Goal: Navigation & Orientation: Find specific page/section

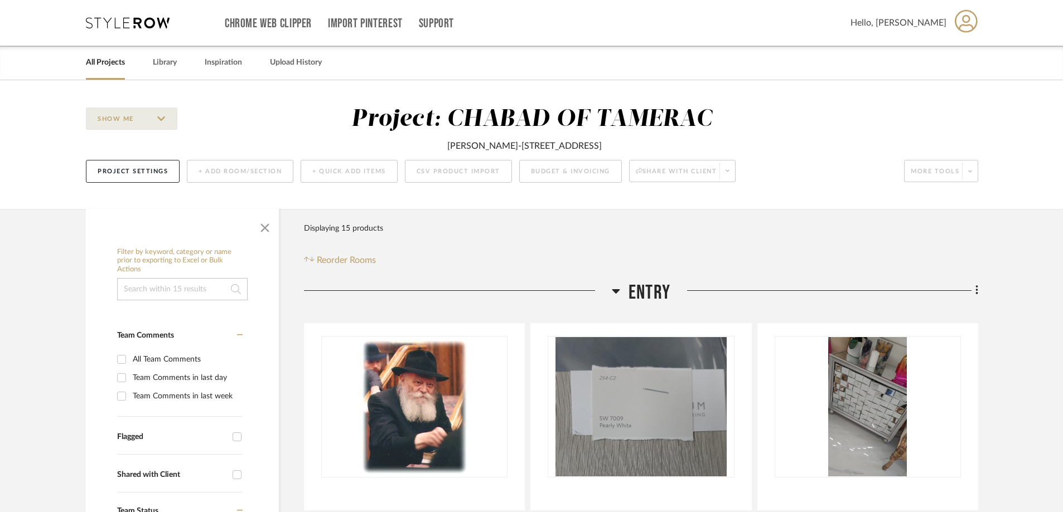
click at [103, 60] on link "All Projects" at bounding box center [105, 62] width 39 height 15
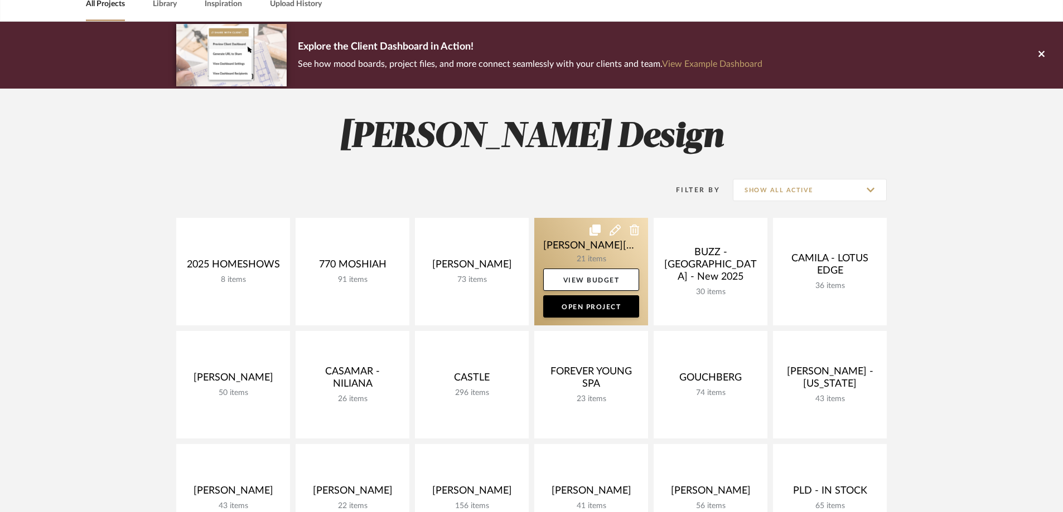
scroll to position [223, 0]
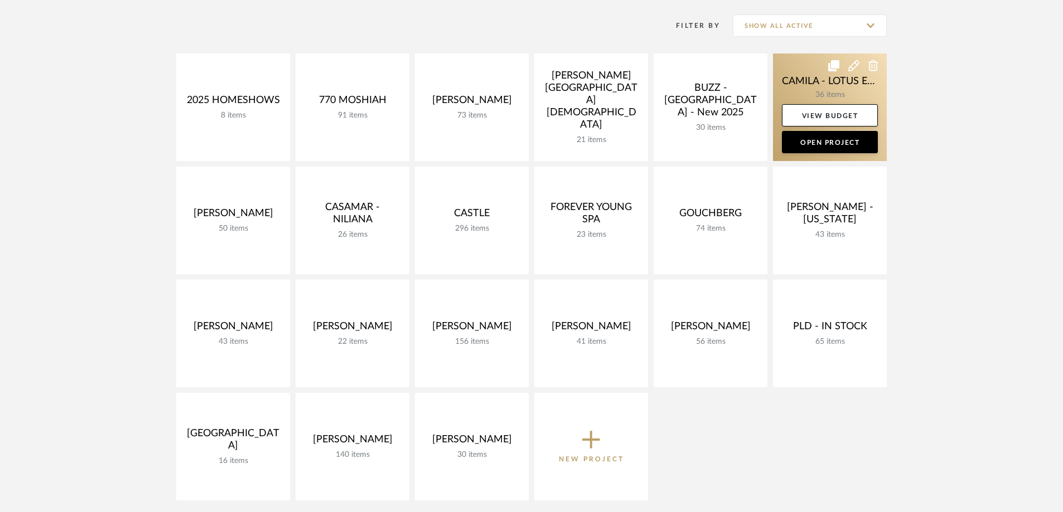
click at [853, 90] on link at bounding box center [830, 108] width 114 height 108
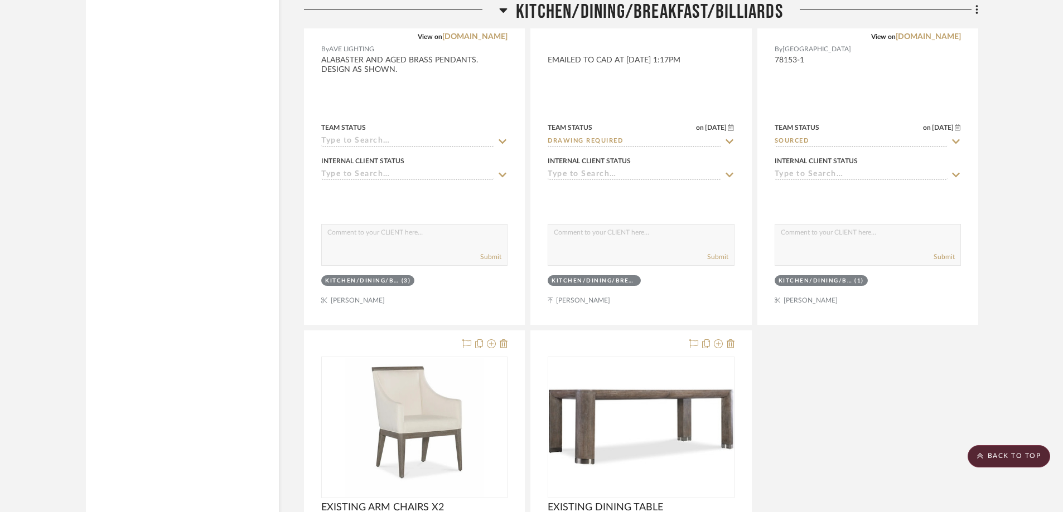
scroll to position [2398, 0]
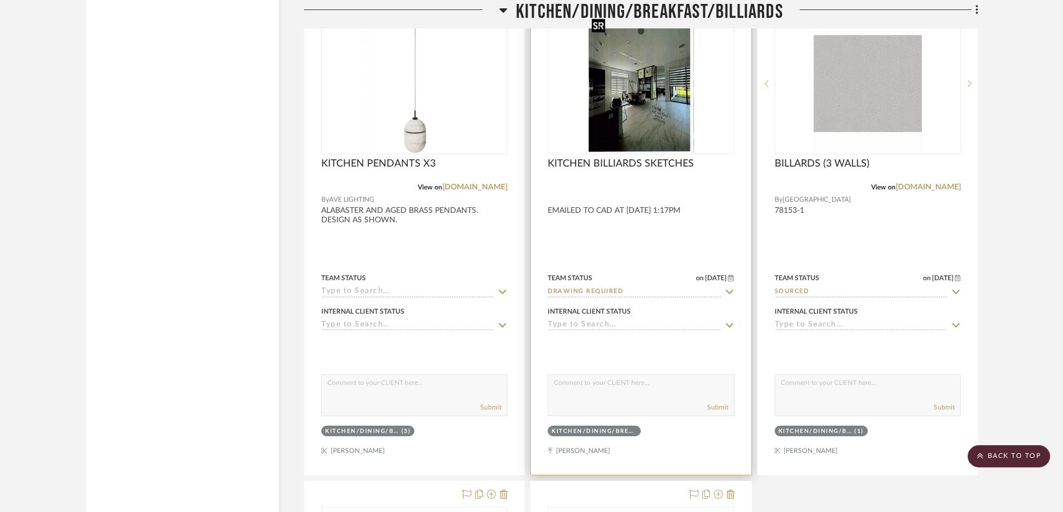
click at [0, 0] on img at bounding box center [0, 0] width 0 height 0
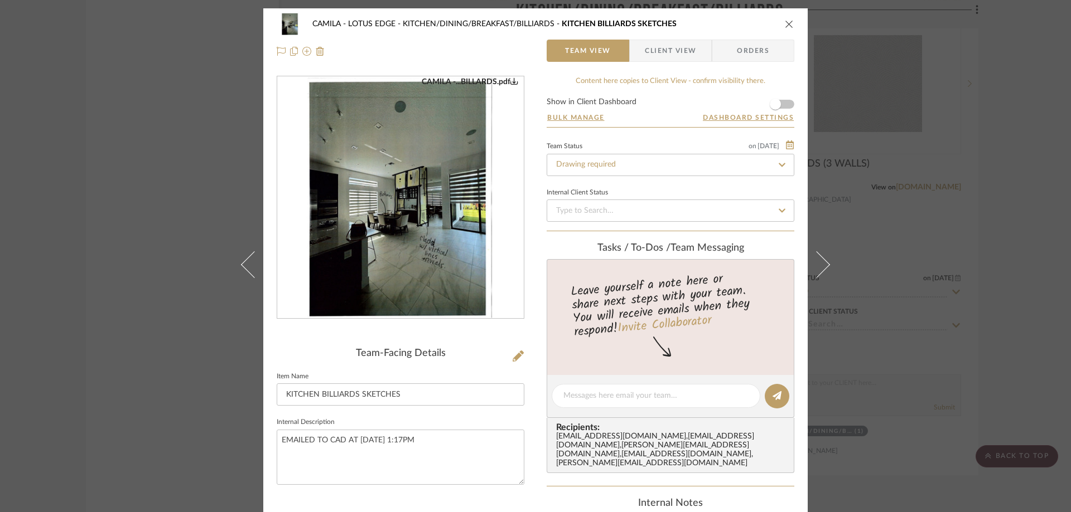
click at [415, 206] on img "0" at bounding box center [400, 198] width 187 height 242
click at [785, 24] on icon "close" at bounding box center [789, 24] width 9 height 9
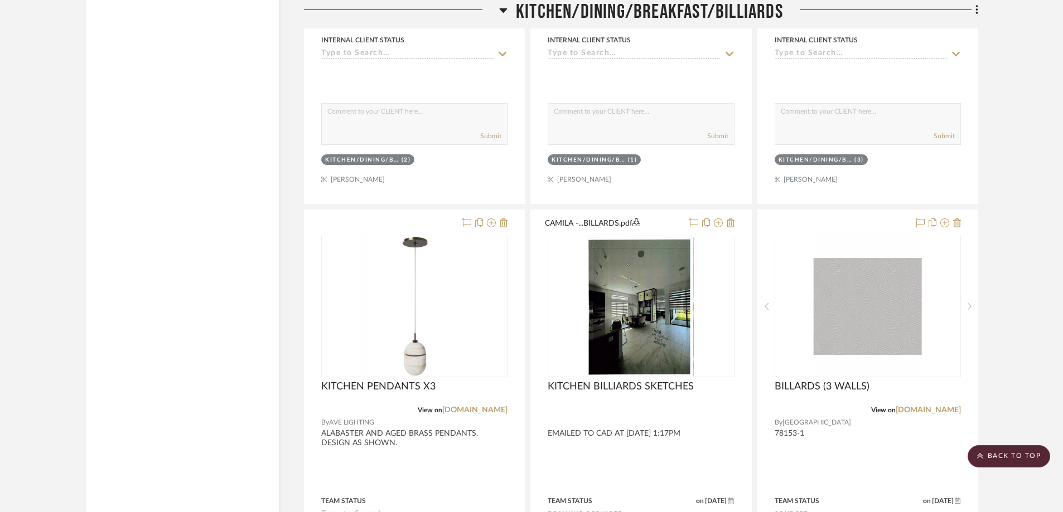
scroll to position [1729, 0]
